Goal: Information Seeking & Learning: Learn about a topic

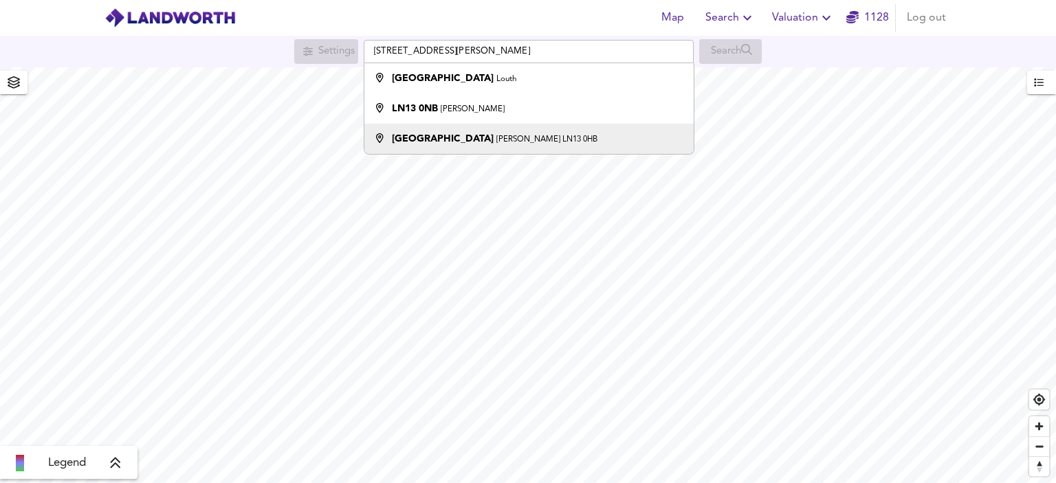
click at [496, 144] on small "[PERSON_NAME] LN13 0HB" at bounding box center [546, 139] width 101 height 8
type input "[STREET_ADDRESS][PERSON_NAME]"
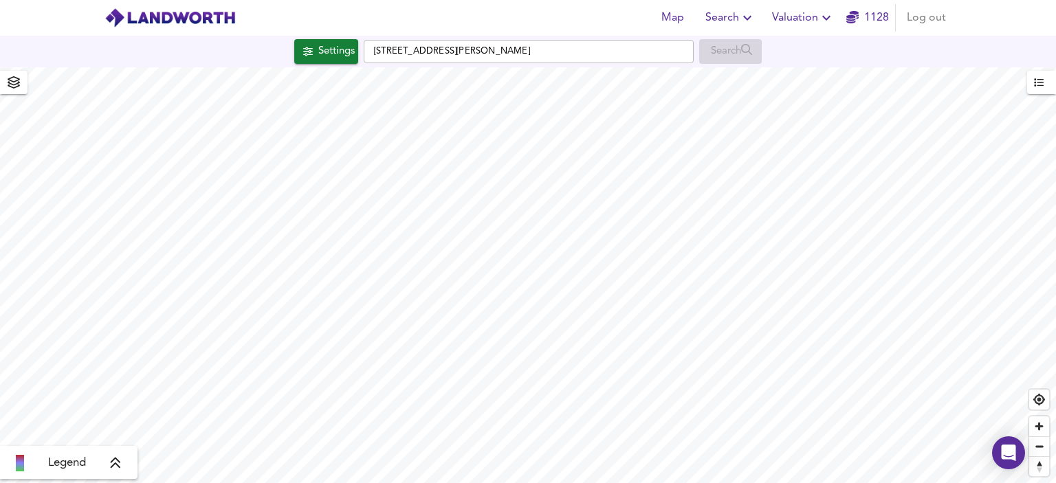
checkbox input "false"
checkbox input "true"
